Goal: Navigation & Orientation: Find specific page/section

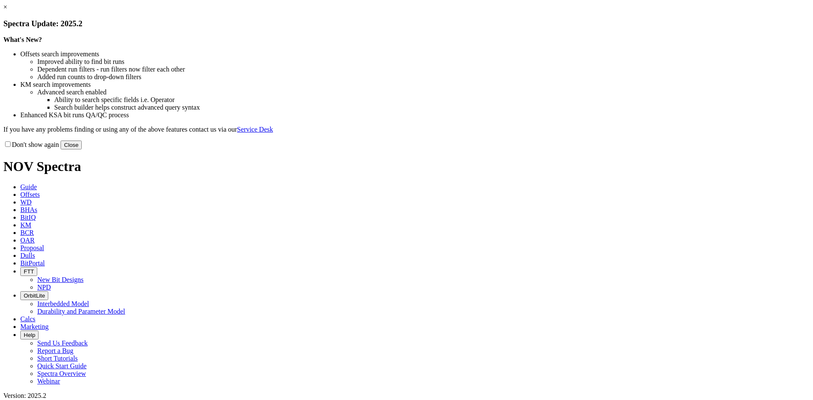
click at [82, 150] on button "Close" at bounding box center [71, 145] width 21 height 9
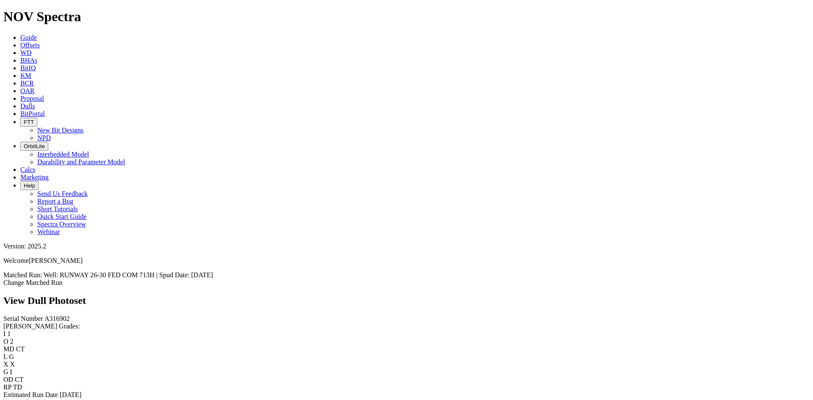
scroll to position [127, 0]
